Goal: Navigation & Orientation: Find specific page/section

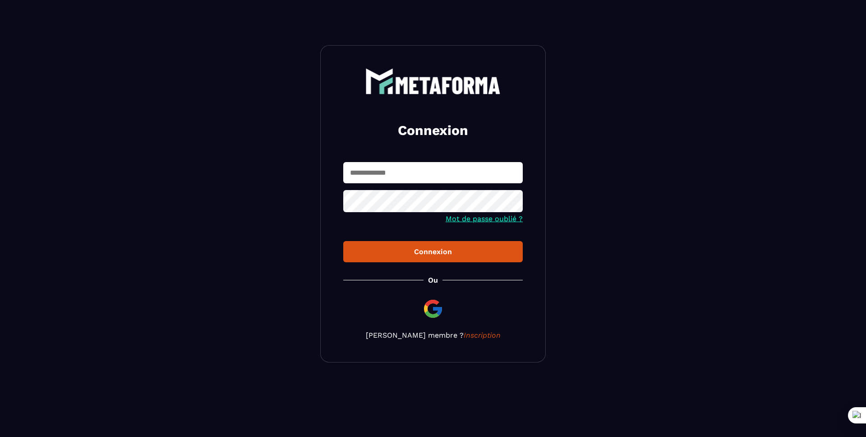
click at [416, 175] on input "text" at bounding box center [433, 172] width 180 height 21
type input "*"
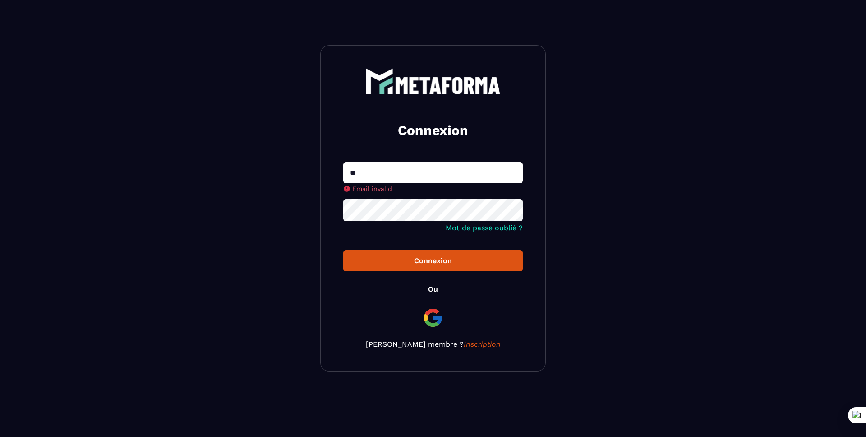
type input "**********"
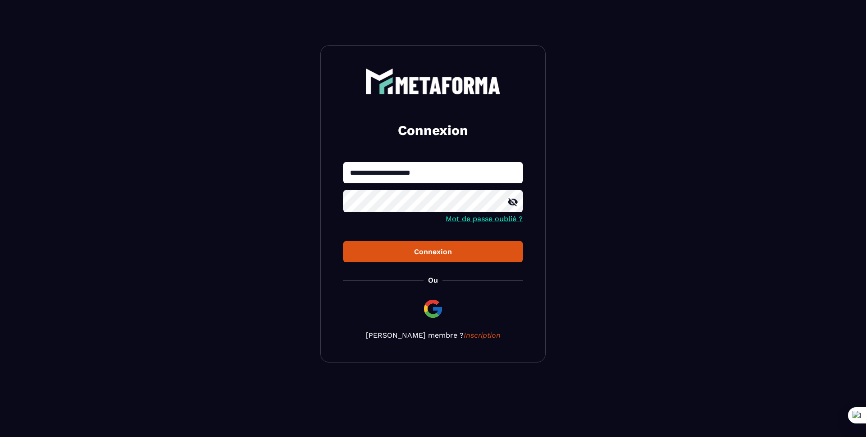
click at [343, 241] on button "Connexion" at bounding box center [433, 251] width 180 height 21
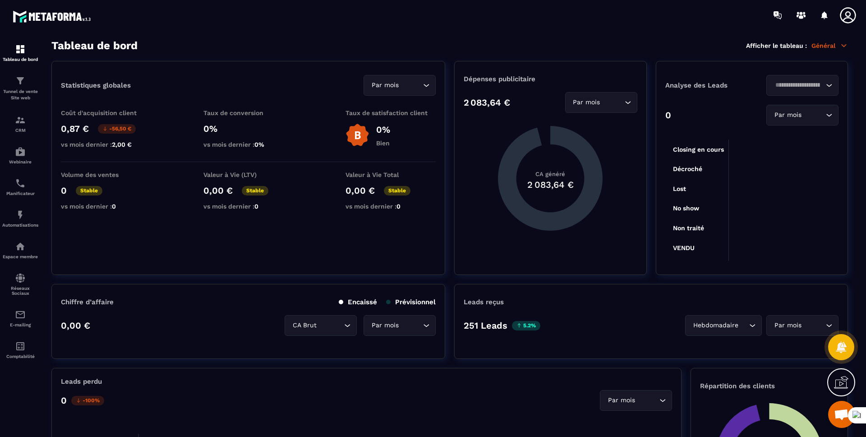
click at [843, 18] on icon at bounding box center [848, 15] width 18 height 18
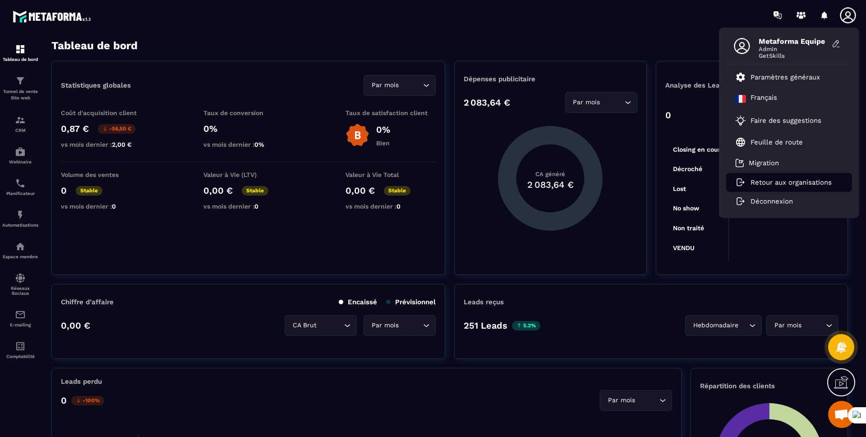
click at [763, 185] on p "Retour aux organisations" at bounding box center [791, 182] width 81 height 8
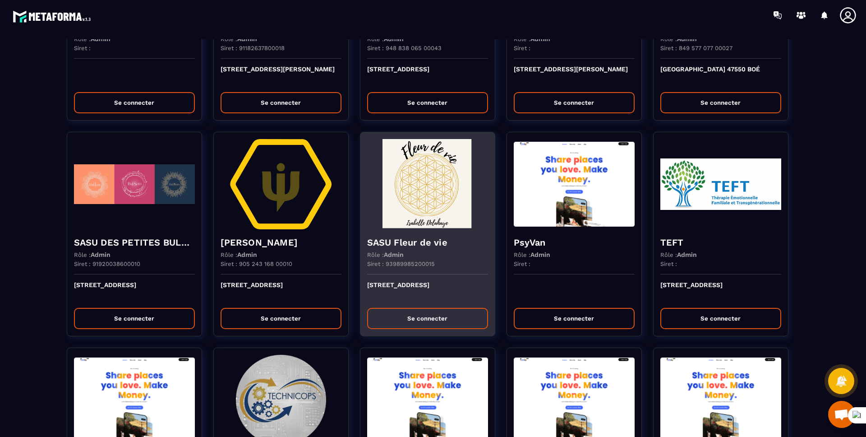
scroll to position [2072, 0]
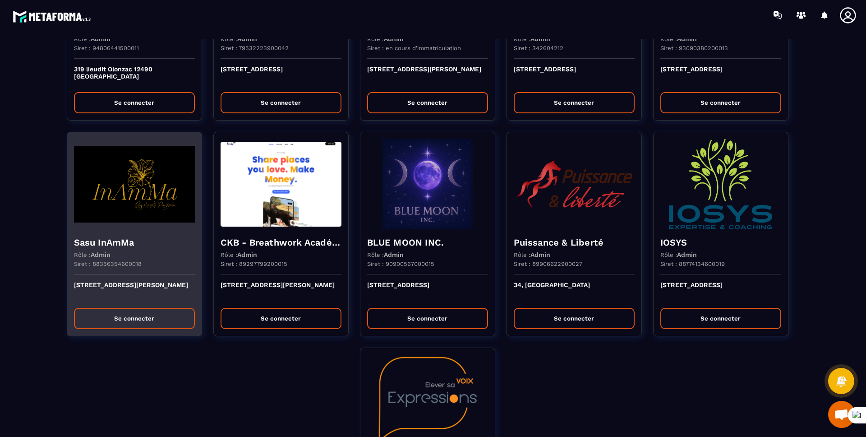
click at [153, 254] on div "Rôle : Admin" at bounding box center [134, 254] width 121 height 7
